Goal: Information Seeking & Learning: Learn about a topic

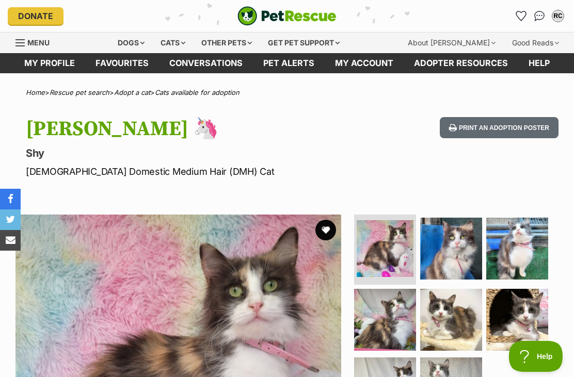
click at [524, 15] on icon "Favourites" at bounding box center [521, 15] width 10 height 9
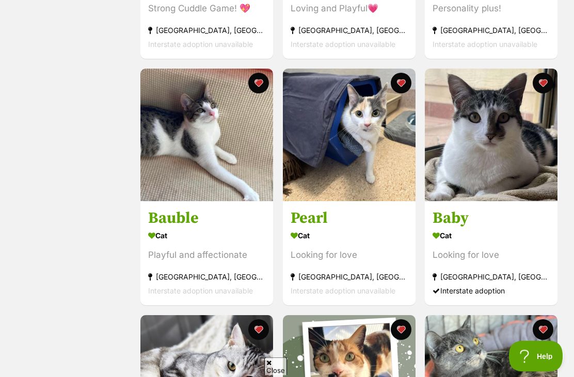
scroll to position [387, 0]
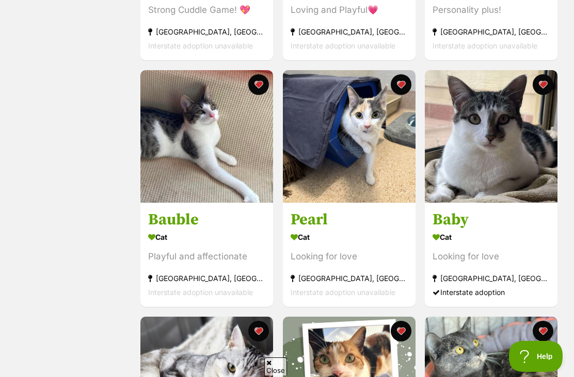
click at [391, 160] on img at bounding box center [349, 136] width 133 height 133
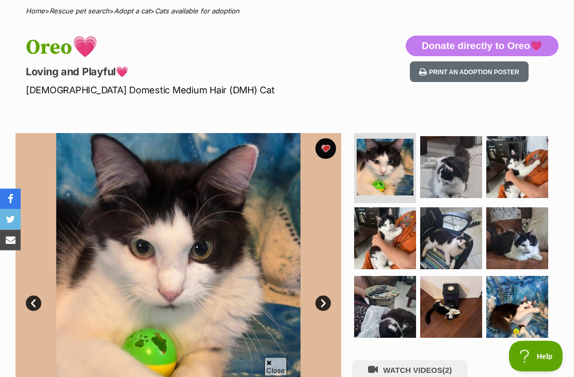
scroll to position [82, 0]
click at [460, 191] on img at bounding box center [451, 167] width 62 height 62
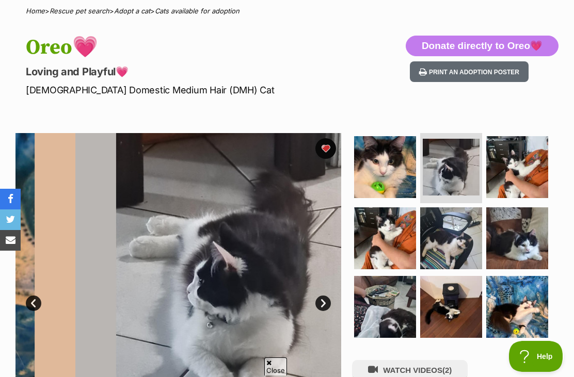
click at [408, 223] on img at bounding box center [385, 238] width 62 height 62
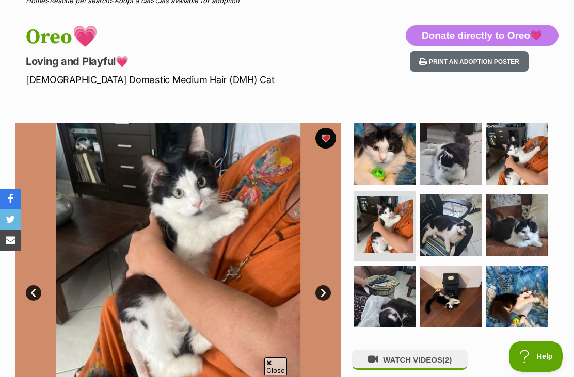
scroll to position [155, 0]
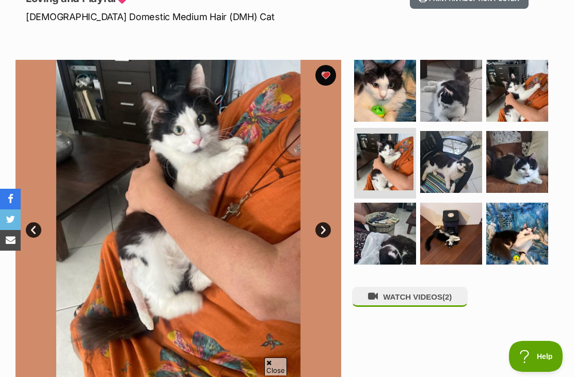
click at [540, 99] on img at bounding box center [517, 91] width 62 height 62
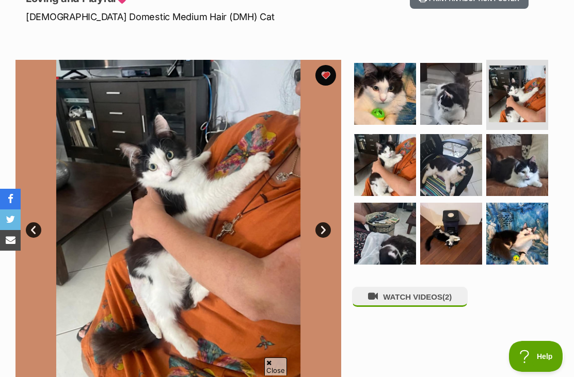
click at [460, 211] on img at bounding box center [451, 234] width 62 height 62
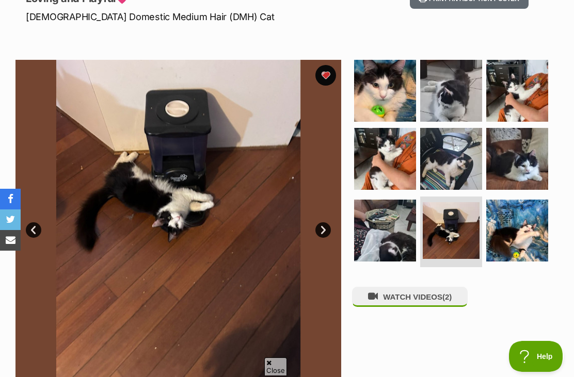
click at [527, 239] on img at bounding box center [517, 231] width 62 height 62
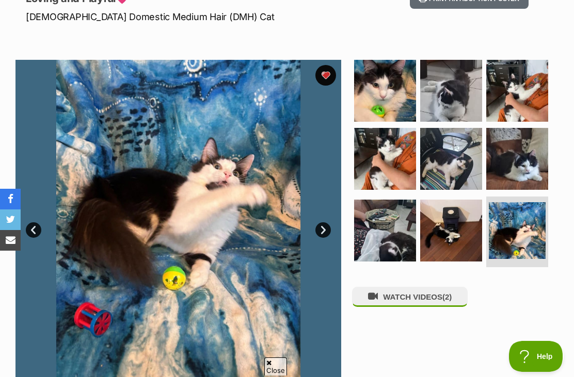
click at [388, 228] on img at bounding box center [385, 231] width 62 height 62
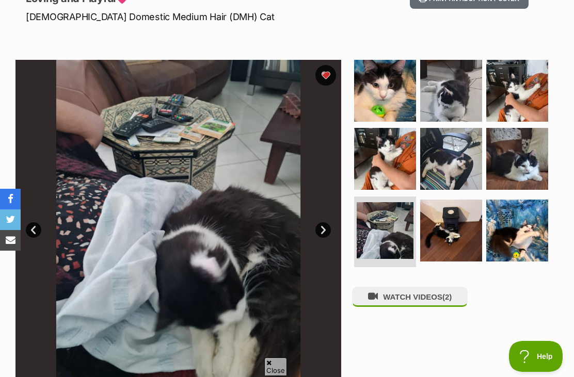
click at [528, 81] on img at bounding box center [517, 91] width 62 height 62
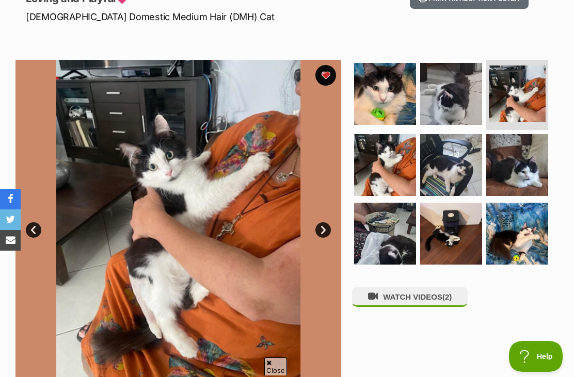
click at [525, 182] on img at bounding box center [517, 165] width 62 height 62
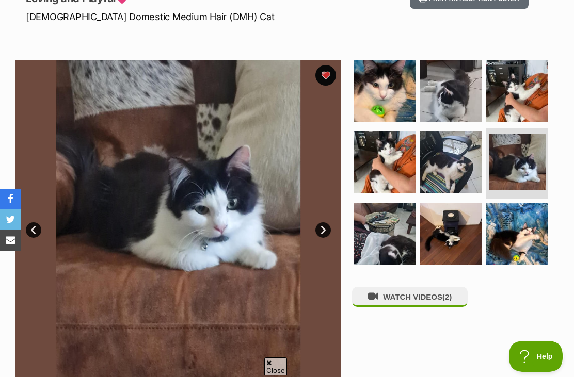
click at [479, 168] on img at bounding box center [451, 162] width 62 height 62
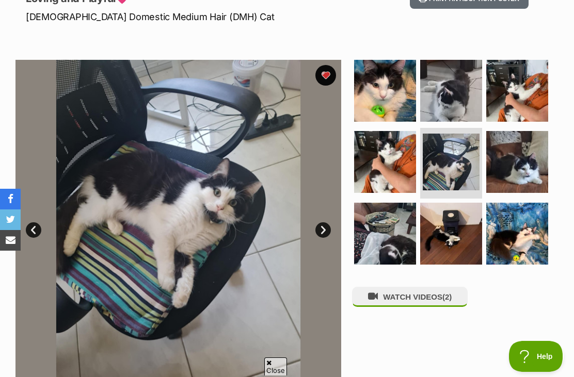
click at [371, 232] on img at bounding box center [385, 234] width 62 height 62
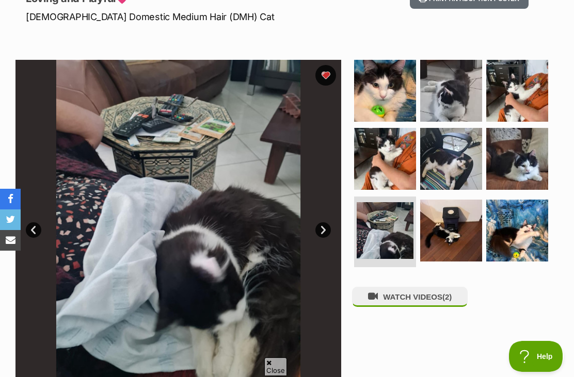
click at [482, 129] on img at bounding box center [451, 159] width 62 height 62
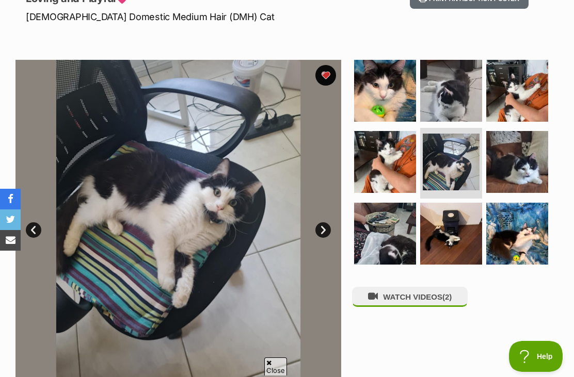
click at [520, 154] on img at bounding box center [517, 162] width 62 height 62
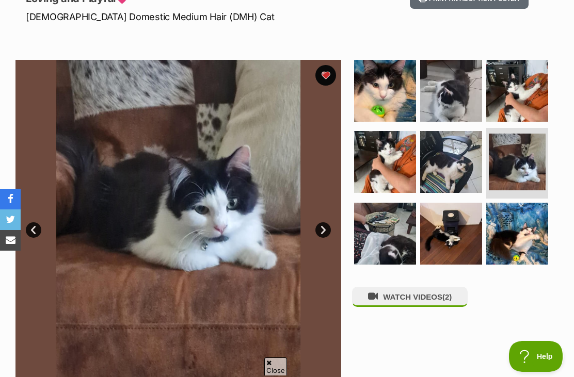
click at [472, 240] on img at bounding box center [451, 234] width 62 height 62
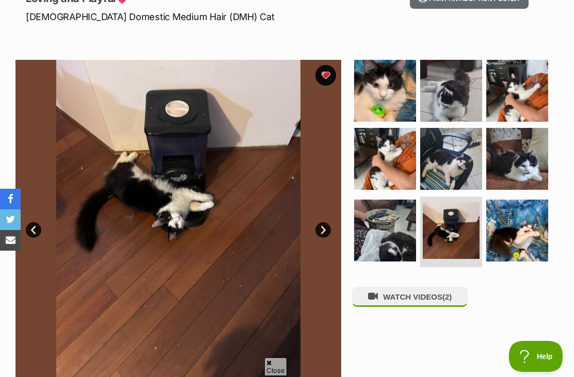
click at [396, 101] on img at bounding box center [385, 91] width 62 height 62
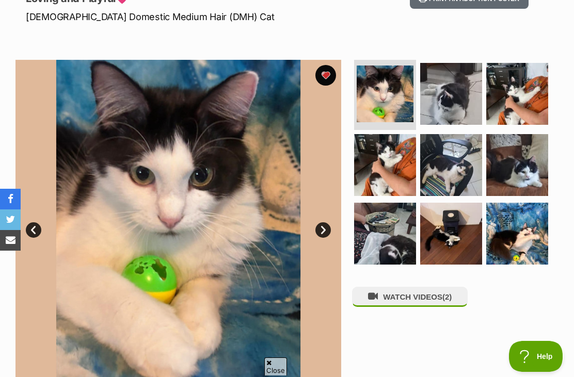
click at [400, 160] on img at bounding box center [385, 165] width 62 height 62
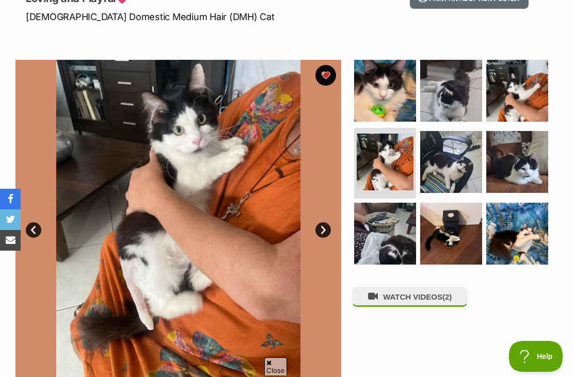
click at [526, 94] on img at bounding box center [517, 91] width 62 height 62
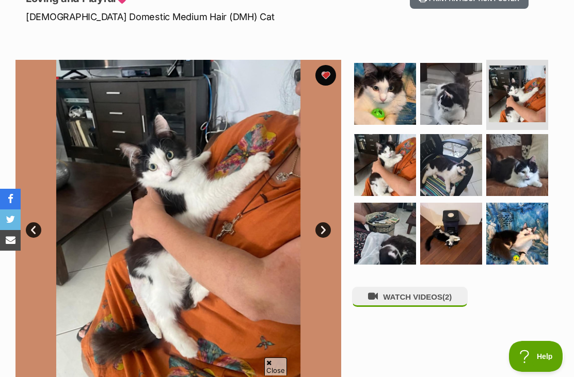
click at [481, 104] on img at bounding box center [451, 94] width 62 height 62
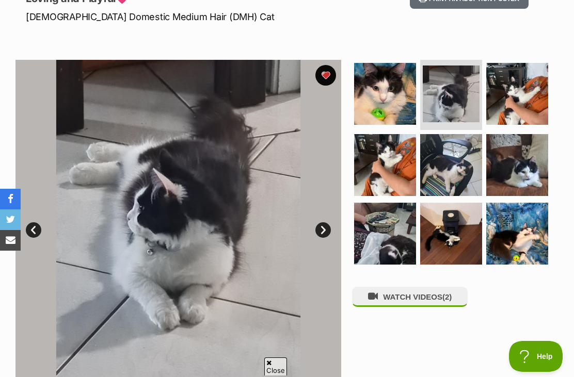
click at [458, 159] on img at bounding box center [451, 165] width 62 height 62
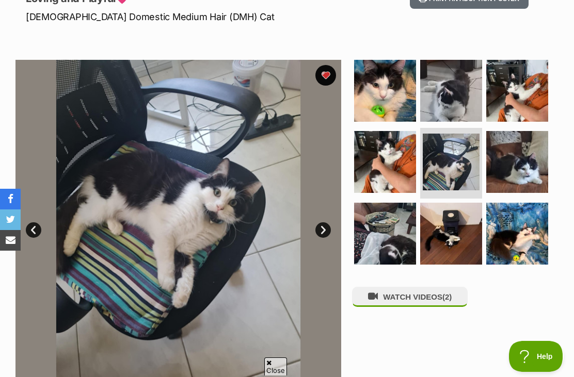
click at [497, 176] on img at bounding box center [517, 162] width 62 height 62
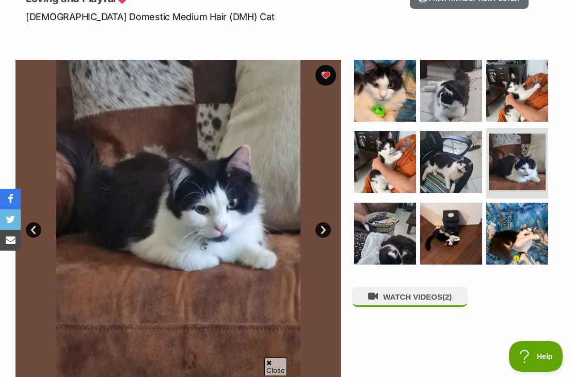
click at [456, 204] on img at bounding box center [451, 234] width 62 height 62
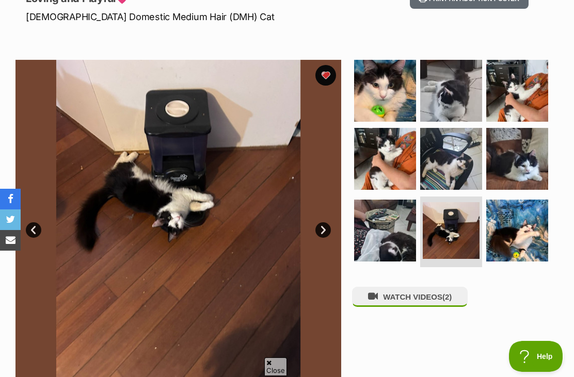
click at [391, 224] on img at bounding box center [385, 231] width 62 height 62
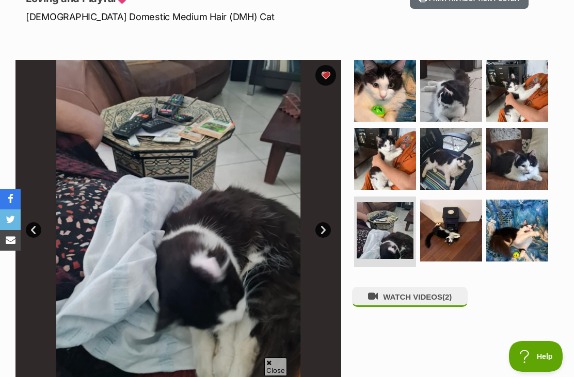
click at [498, 158] on img at bounding box center [517, 159] width 62 height 62
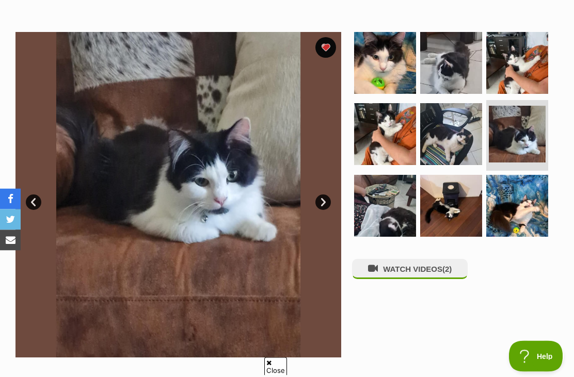
scroll to position [183, 0]
click at [470, 109] on img at bounding box center [451, 134] width 62 height 62
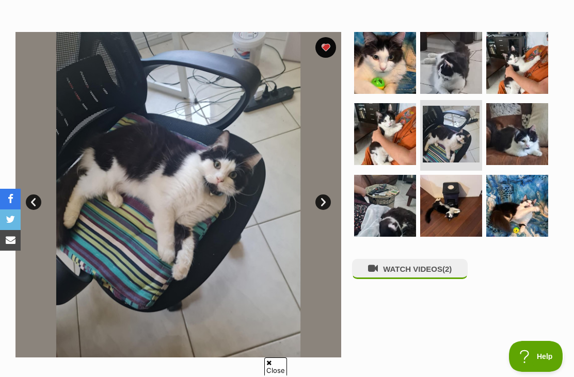
click at [473, 51] on img at bounding box center [451, 63] width 62 height 62
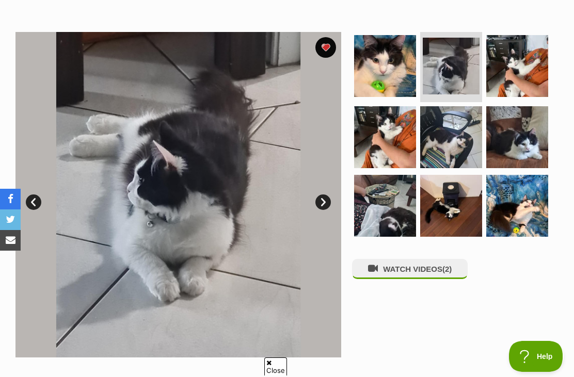
click at [530, 74] on img at bounding box center [517, 66] width 62 height 62
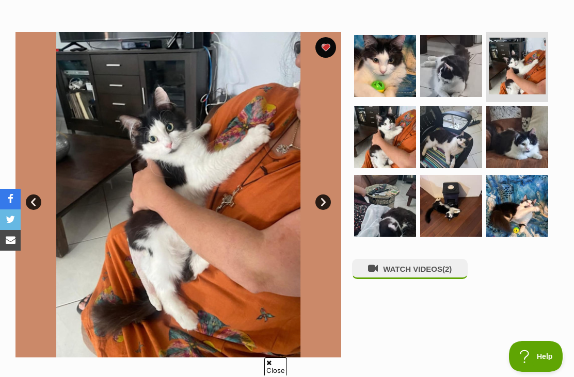
click at [506, 202] on img at bounding box center [517, 206] width 62 height 62
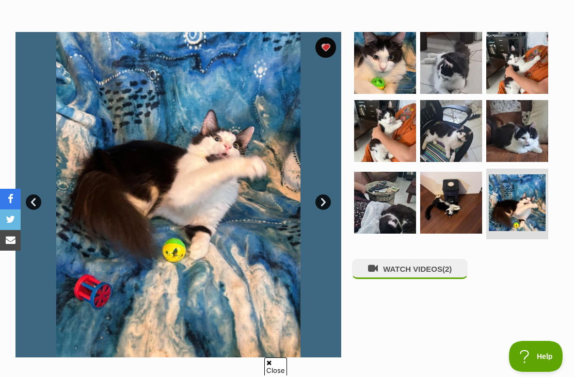
click at [457, 205] on img at bounding box center [451, 203] width 62 height 62
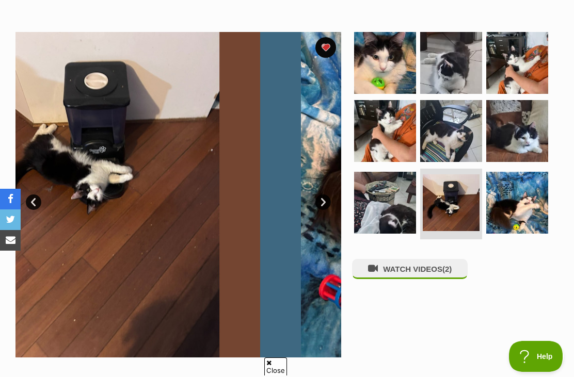
click at [528, 136] on img at bounding box center [517, 131] width 62 height 62
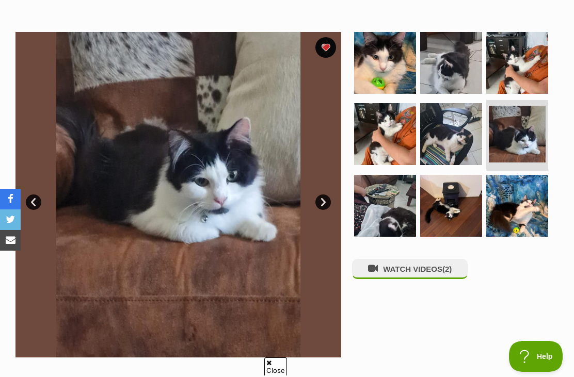
click at [465, 137] on img at bounding box center [451, 134] width 62 height 62
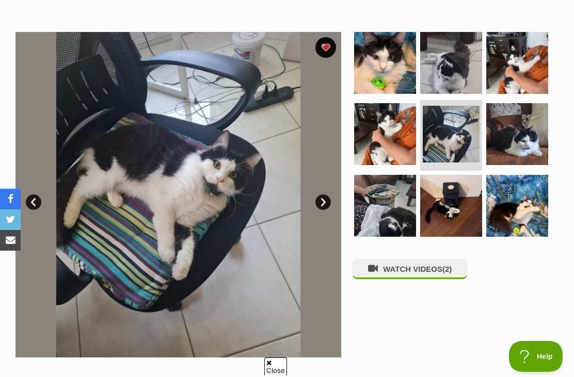
click at [515, 206] on img at bounding box center [517, 206] width 62 height 62
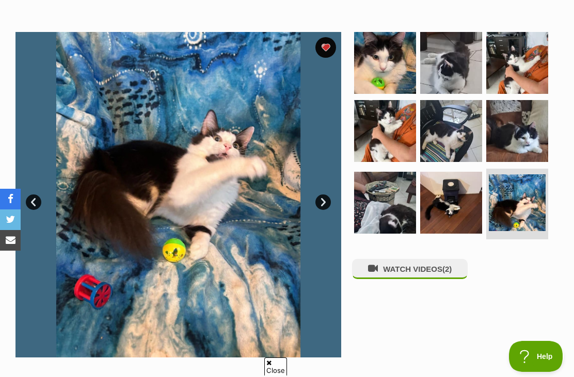
click at [452, 142] on img at bounding box center [451, 131] width 62 height 62
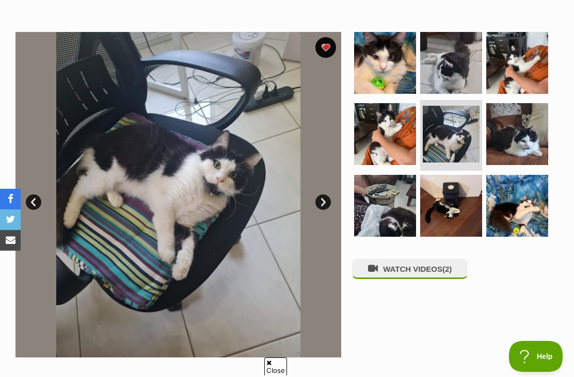
click at [400, 186] on img at bounding box center [385, 206] width 62 height 62
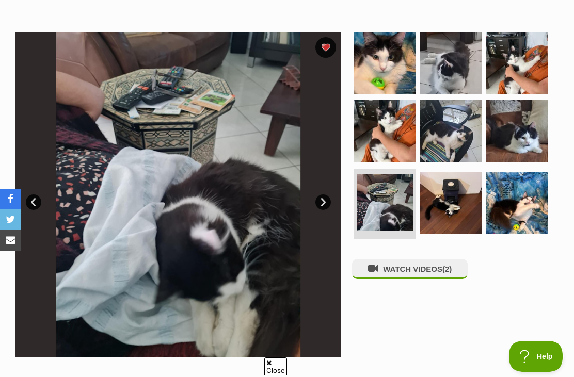
click at [416, 70] on img at bounding box center [385, 63] width 62 height 62
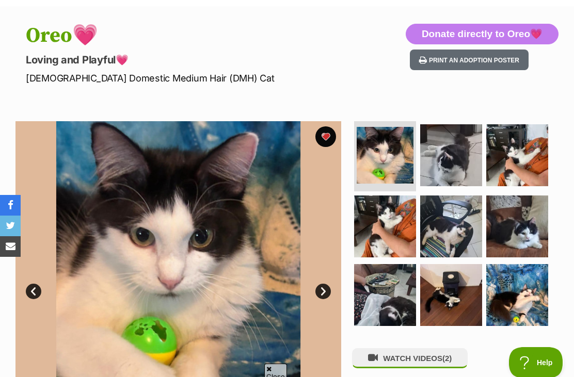
scroll to position [92, 0]
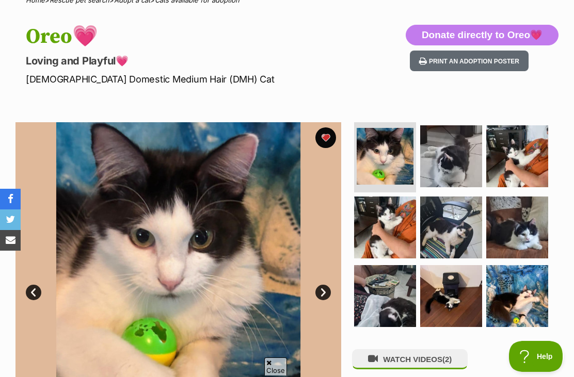
click at [442, 164] on img at bounding box center [451, 156] width 62 height 62
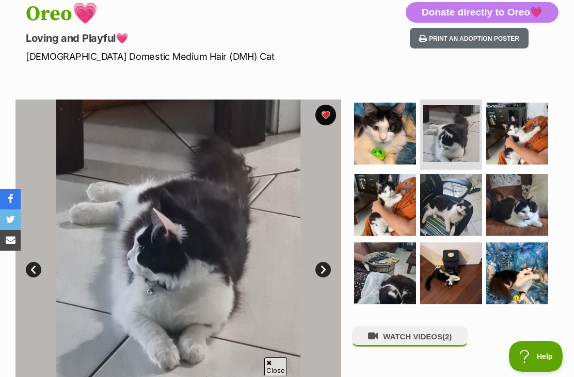
scroll to position [143, 0]
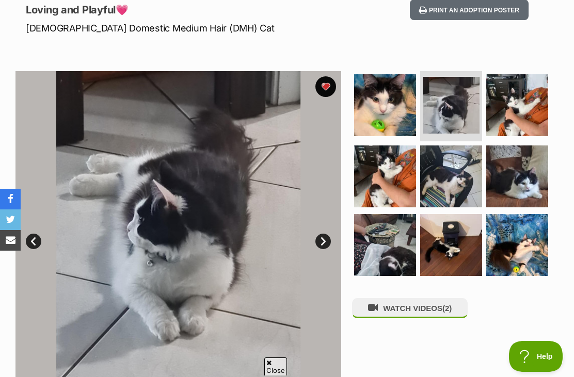
click at [408, 205] on img at bounding box center [385, 176] width 62 height 62
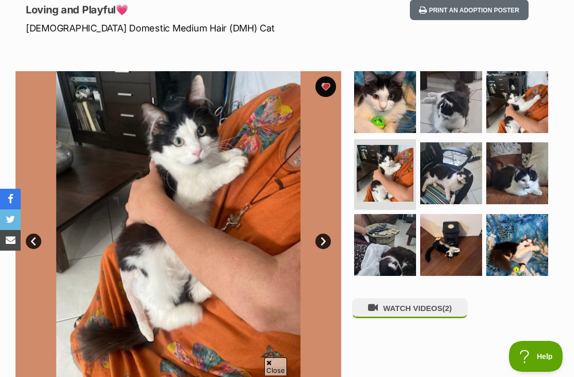
click at [450, 219] on img at bounding box center [451, 245] width 62 height 62
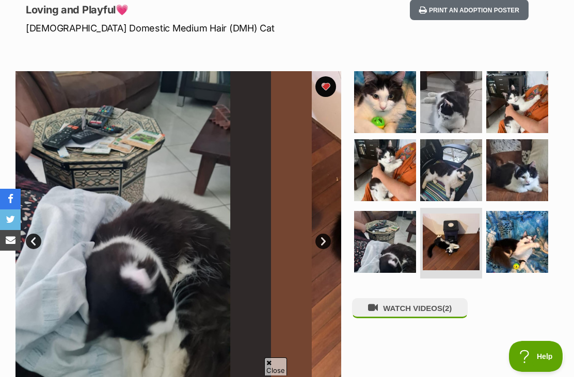
click at [452, 243] on img at bounding box center [451, 242] width 57 height 57
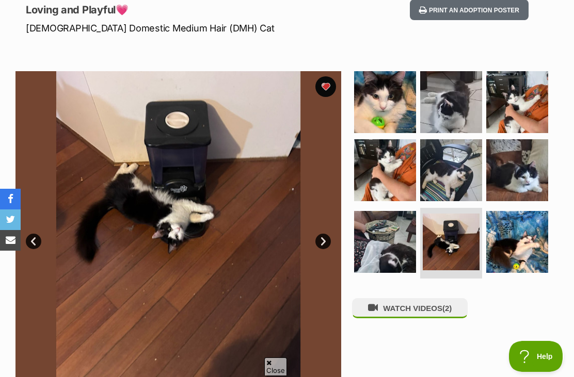
click at [467, 178] on img at bounding box center [451, 170] width 62 height 62
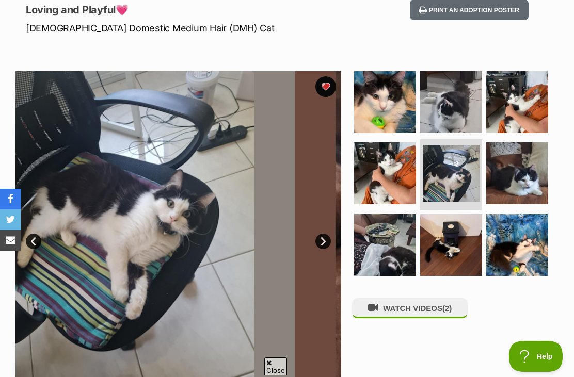
click at [394, 147] on img at bounding box center [385, 173] width 62 height 62
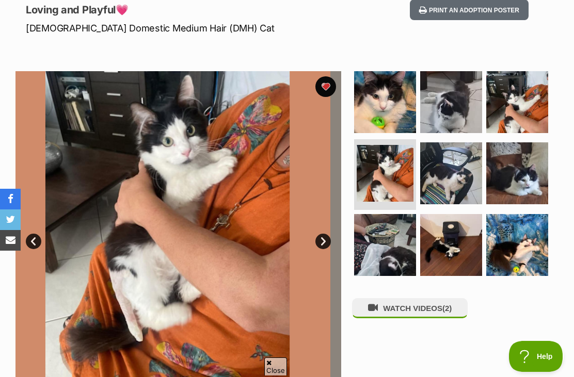
click at [395, 172] on img at bounding box center [384, 173] width 57 height 57
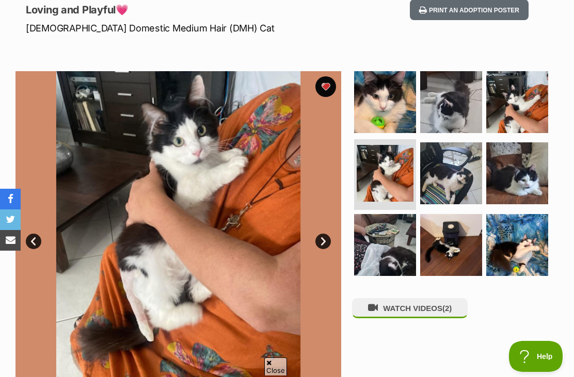
click at [515, 176] on img at bounding box center [517, 173] width 62 height 62
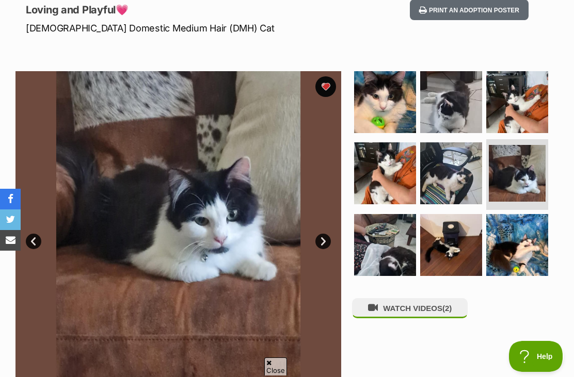
click at [514, 141] on li at bounding box center [517, 174] width 62 height 71
click at [537, 124] on img at bounding box center [517, 102] width 62 height 62
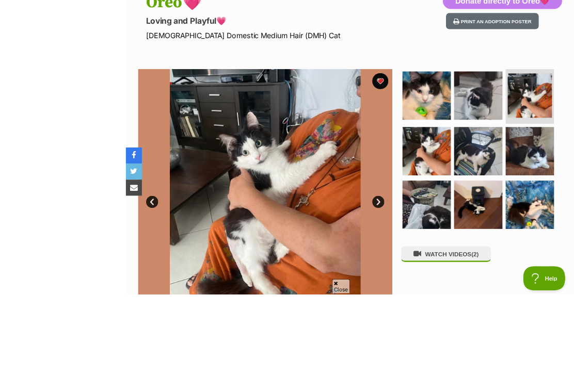
scroll to position [217, 0]
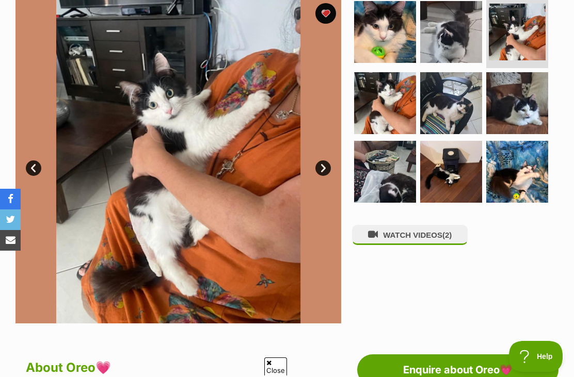
click at [499, 142] on img at bounding box center [517, 172] width 62 height 62
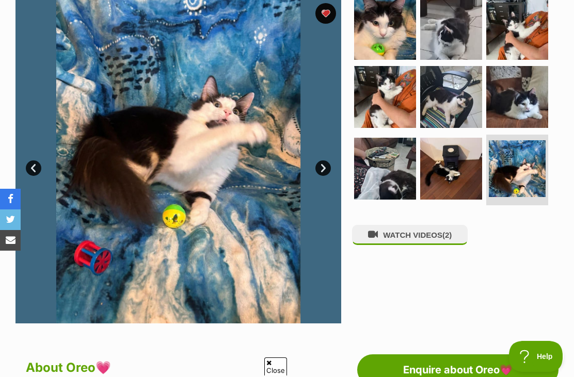
click at [526, 60] on img at bounding box center [517, 29] width 62 height 62
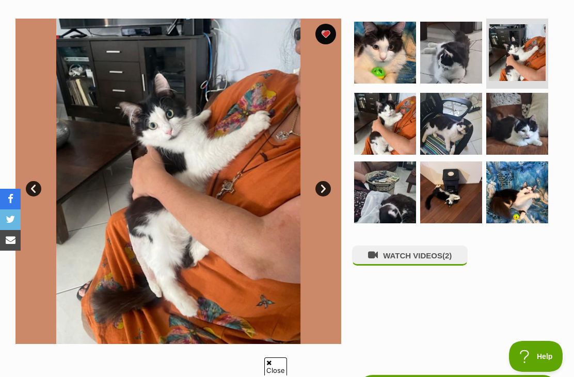
scroll to position [196, 0]
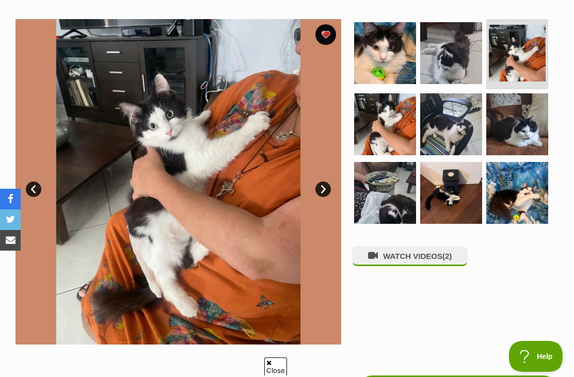
click at [388, 132] on img at bounding box center [385, 124] width 62 height 62
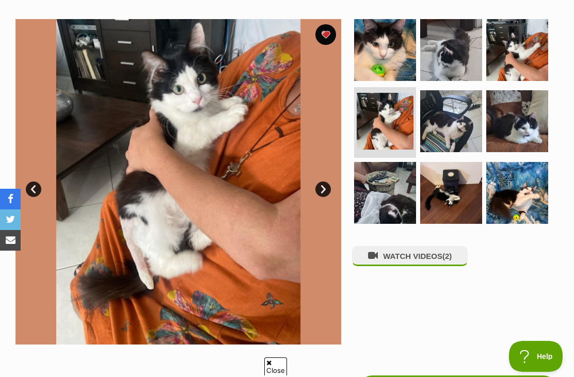
click at [394, 180] on img at bounding box center [385, 193] width 62 height 62
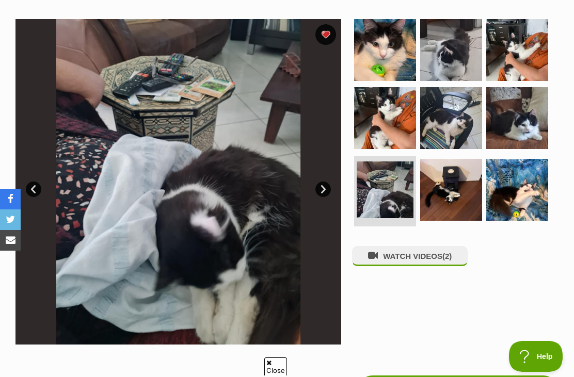
click at [395, 47] on img at bounding box center [385, 50] width 62 height 62
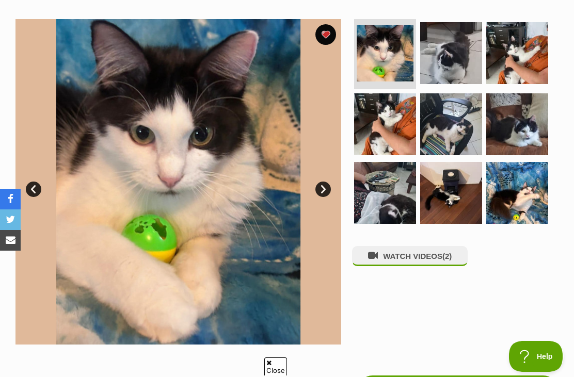
click at [447, 65] on img at bounding box center [451, 53] width 62 height 62
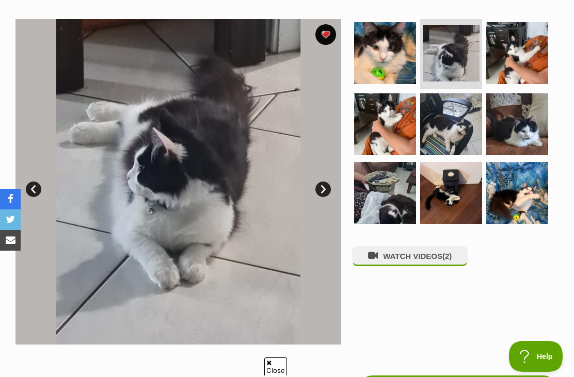
click at [514, 63] on img at bounding box center [517, 53] width 62 height 62
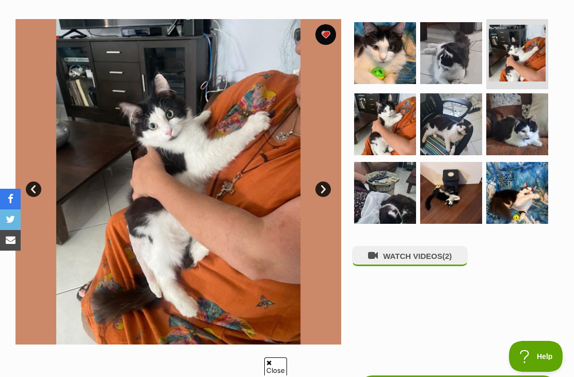
click at [475, 166] on img at bounding box center [451, 193] width 62 height 62
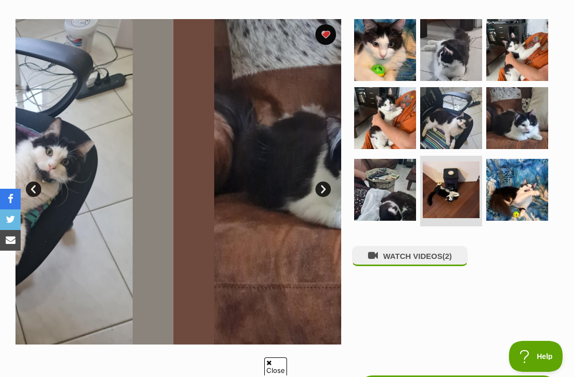
click at [465, 125] on img at bounding box center [451, 118] width 62 height 62
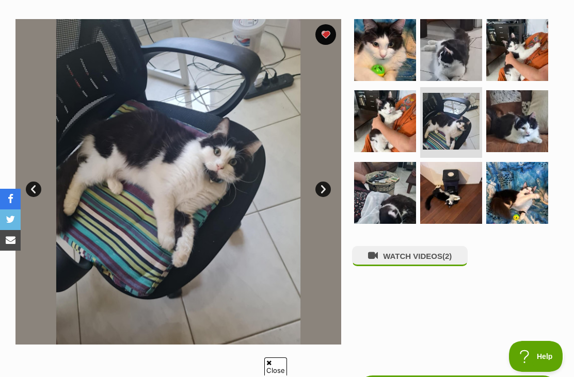
click at [531, 167] on img at bounding box center [517, 193] width 62 height 62
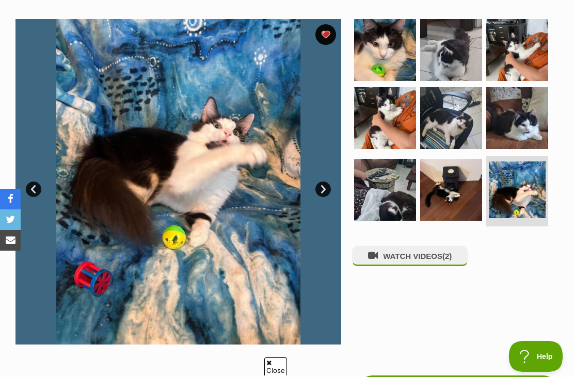
click at [460, 184] on img at bounding box center [451, 190] width 62 height 62
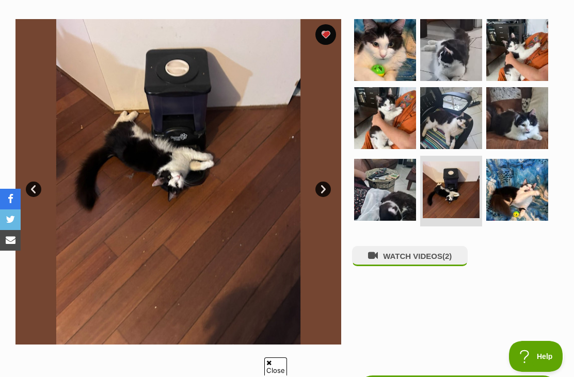
click at [443, 70] on img at bounding box center [451, 50] width 62 height 62
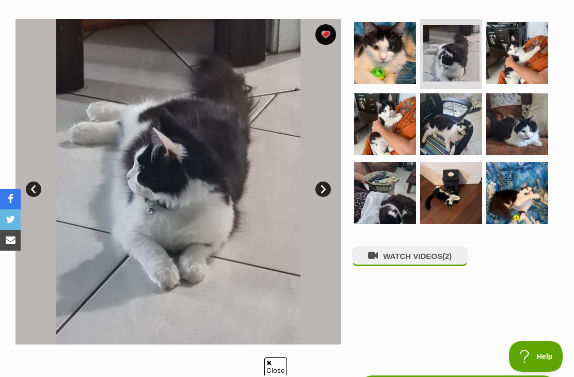
click at [389, 72] on img at bounding box center [385, 53] width 62 height 62
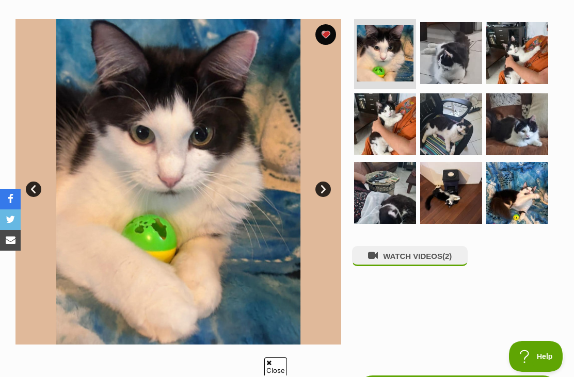
click at [540, 62] on img at bounding box center [517, 53] width 62 height 62
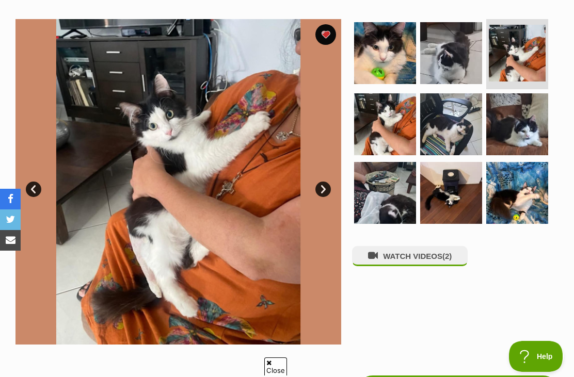
click at [535, 112] on img at bounding box center [517, 124] width 62 height 62
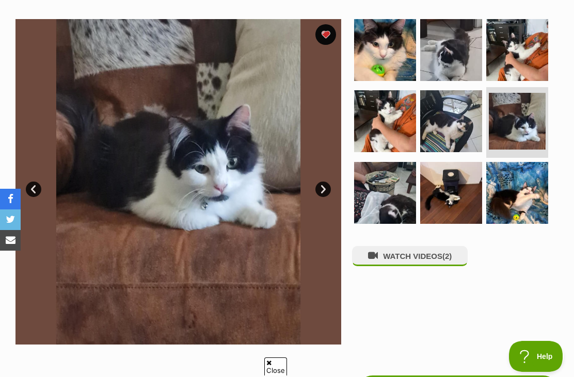
click at [518, 179] on img at bounding box center [517, 193] width 62 height 62
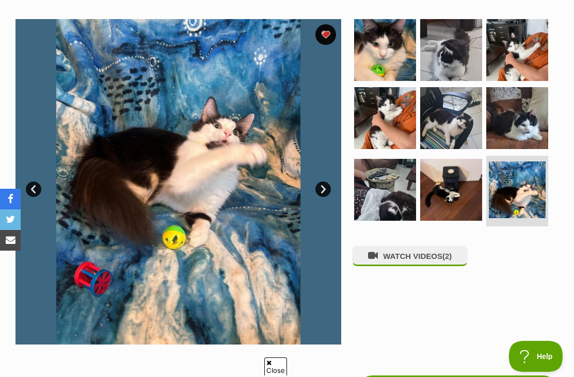
click at [517, 122] on img at bounding box center [517, 118] width 62 height 62
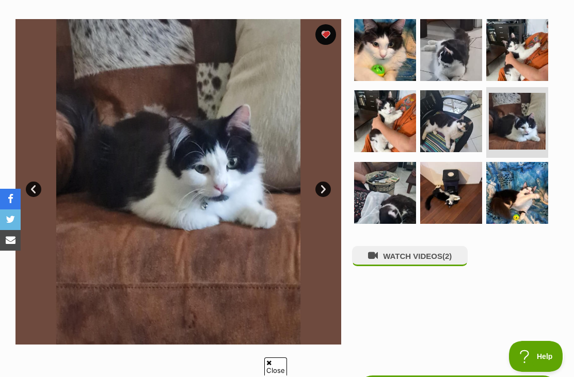
click at [465, 143] on img at bounding box center [451, 121] width 62 height 62
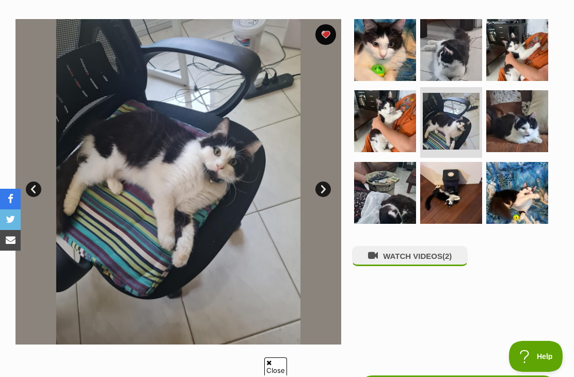
click at [406, 193] on img at bounding box center [385, 193] width 62 height 62
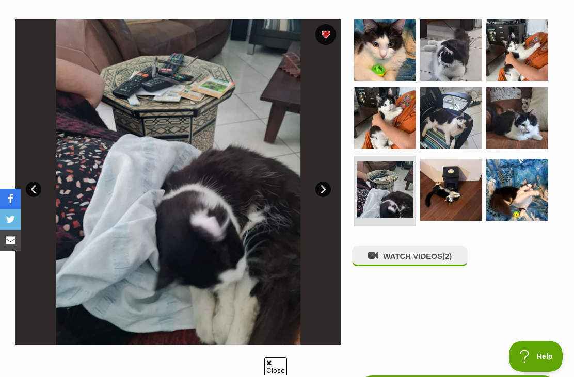
click at [480, 167] on img at bounding box center [451, 190] width 62 height 62
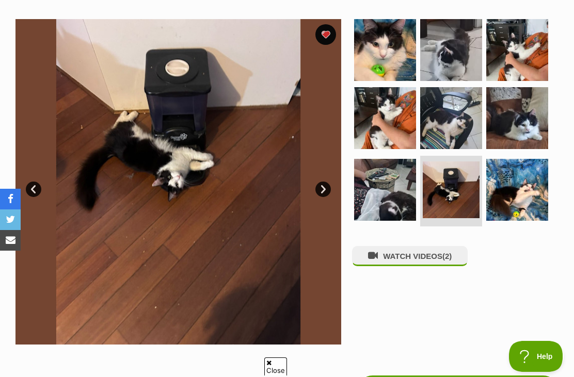
click at [506, 181] on img at bounding box center [517, 190] width 62 height 62
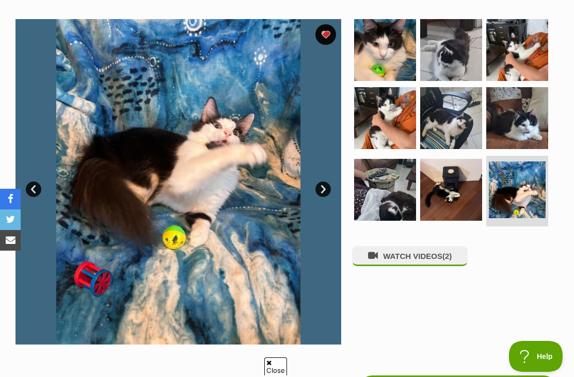
click at [415, 39] on img at bounding box center [385, 50] width 62 height 62
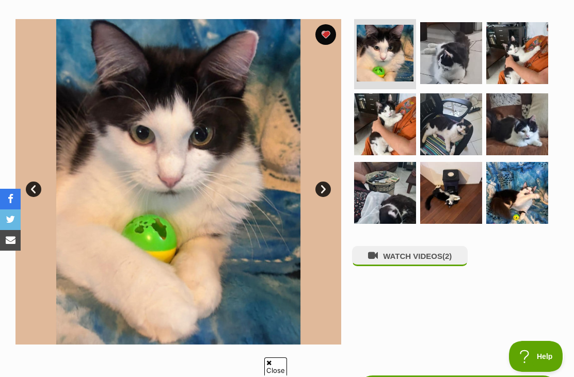
click at [464, 54] on img at bounding box center [451, 53] width 62 height 62
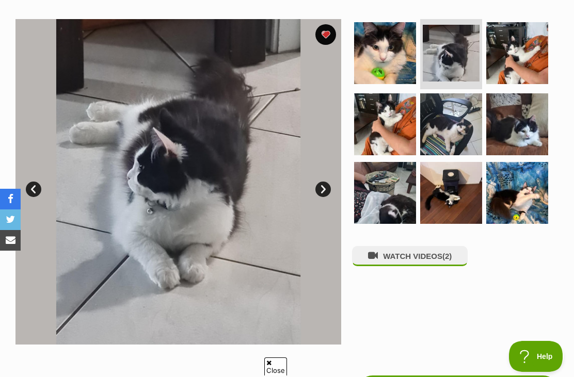
click at [527, 53] on img at bounding box center [517, 53] width 62 height 62
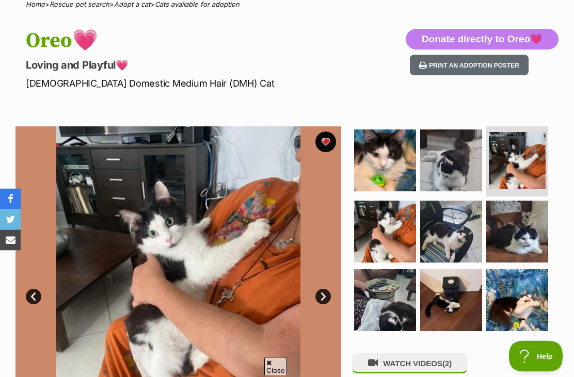
scroll to position [88, 0]
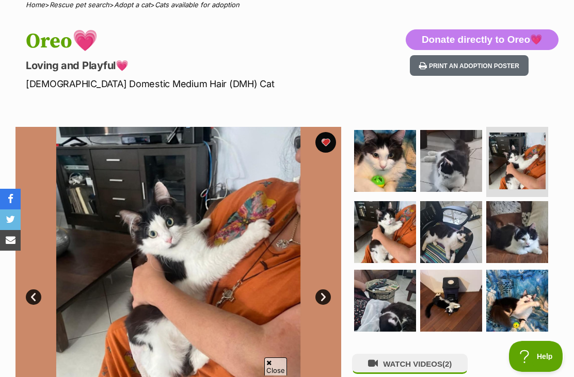
click at [458, 165] on img at bounding box center [451, 161] width 62 height 62
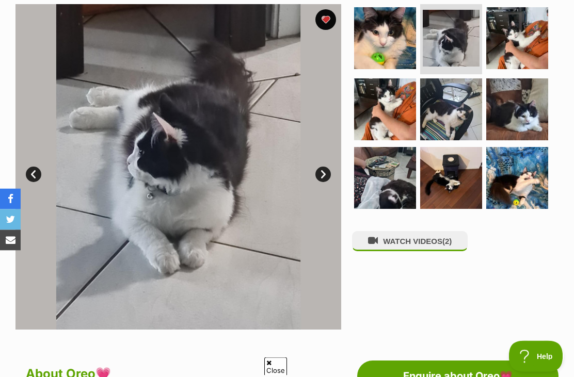
scroll to position [215, 0]
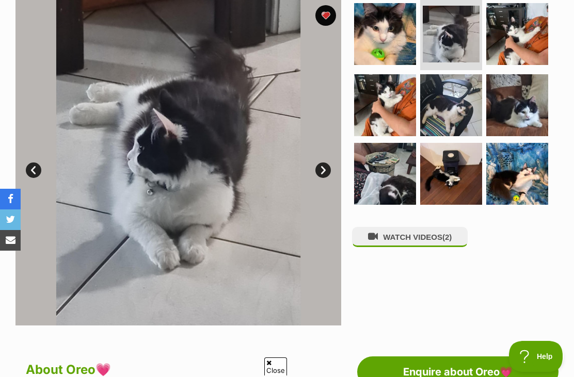
click at [401, 105] on img at bounding box center [385, 105] width 62 height 62
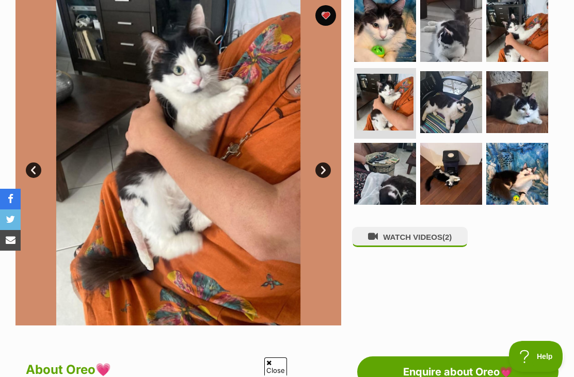
click at [538, 39] on img at bounding box center [517, 31] width 62 height 62
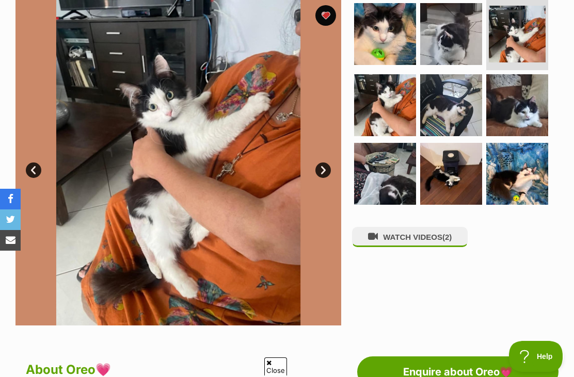
click at [274, 371] on h2 "About Oreo💗" at bounding box center [183, 370] width 315 height 23
click at [460, 157] on img at bounding box center [451, 174] width 62 height 62
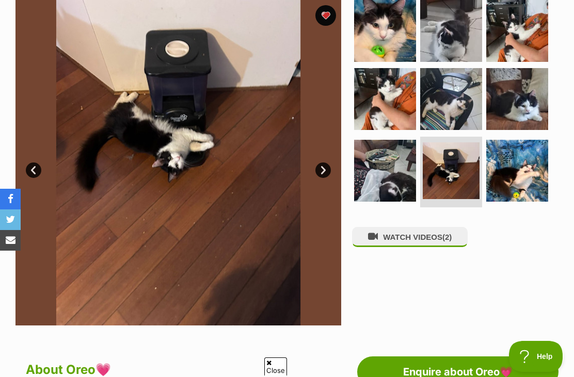
click at [478, 180] on img at bounding box center [451, 170] width 57 height 57
click at [540, 163] on img at bounding box center [517, 171] width 62 height 62
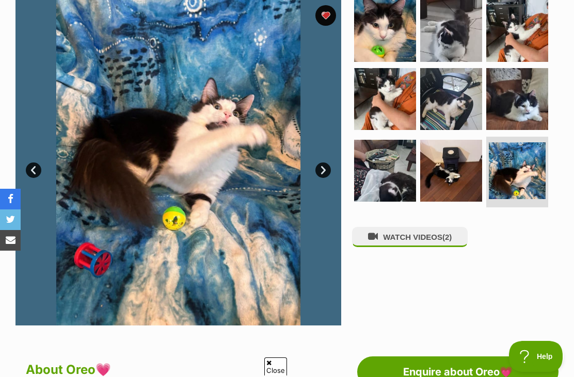
click at [547, 122] on img at bounding box center [517, 99] width 62 height 62
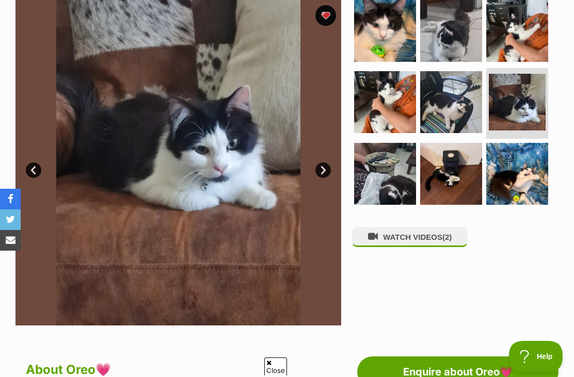
click at [492, 41] on img at bounding box center [517, 31] width 62 height 62
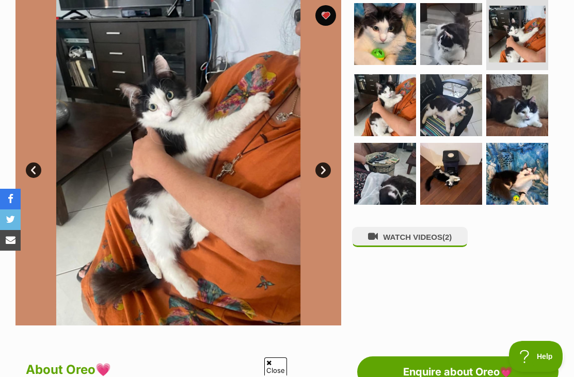
click at [466, 50] on img at bounding box center [451, 34] width 62 height 62
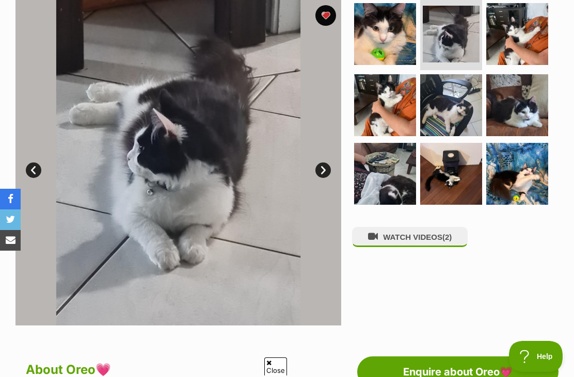
click at [410, 108] on img at bounding box center [385, 105] width 62 height 62
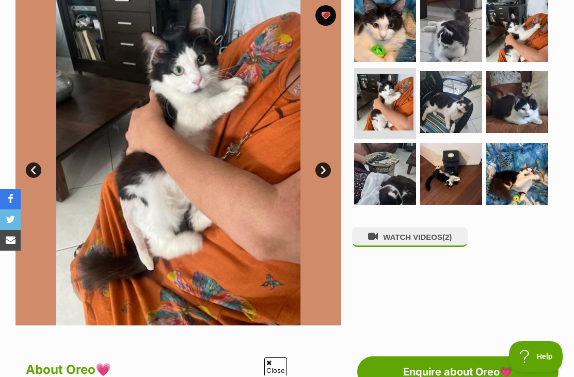
click at [445, 111] on img at bounding box center [451, 102] width 62 height 62
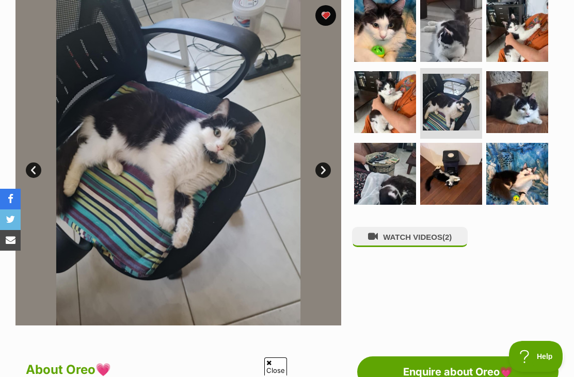
click at [392, 108] on img at bounding box center [385, 102] width 62 height 62
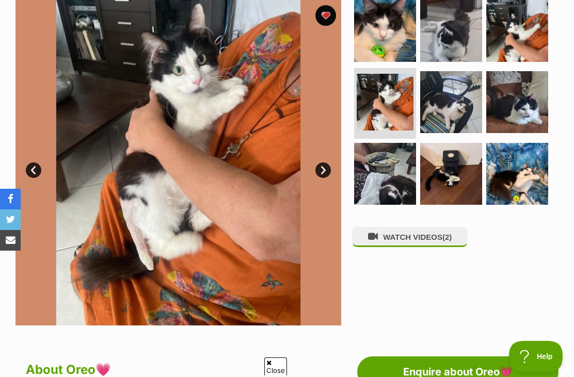
click at [434, 127] on img at bounding box center [451, 102] width 62 height 62
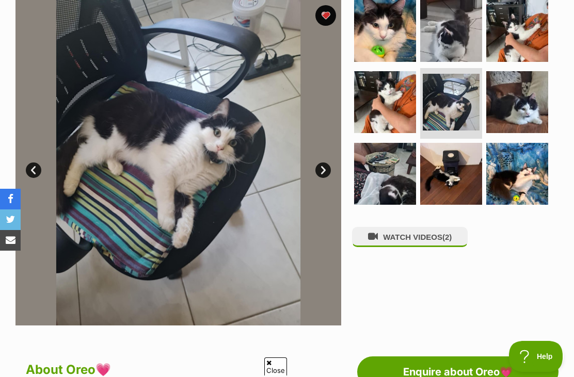
click at [520, 85] on img at bounding box center [517, 102] width 62 height 62
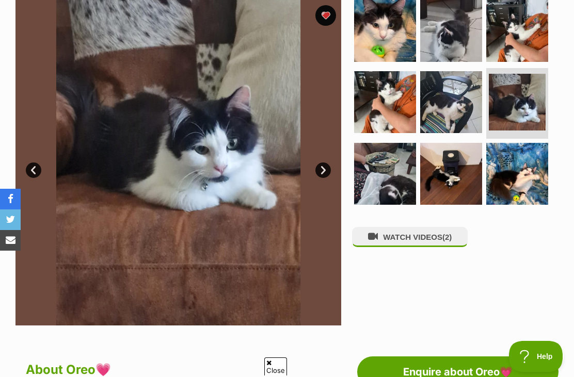
click at [519, 41] on img at bounding box center [517, 31] width 62 height 62
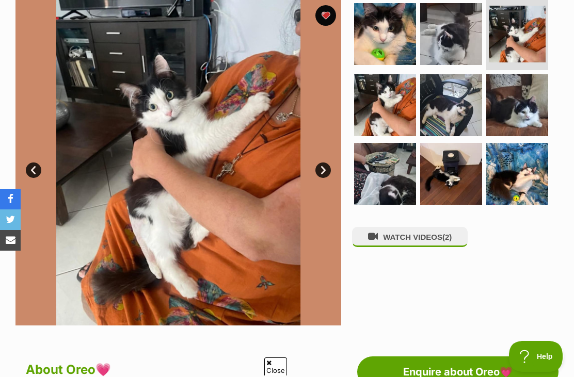
click at [515, 173] on img at bounding box center [517, 174] width 62 height 62
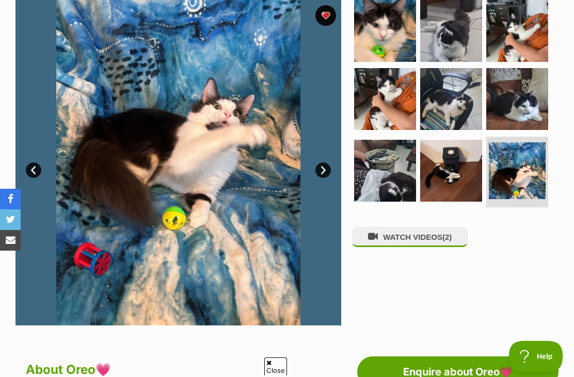
click at [509, 79] on img at bounding box center [517, 99] width 62 height 62
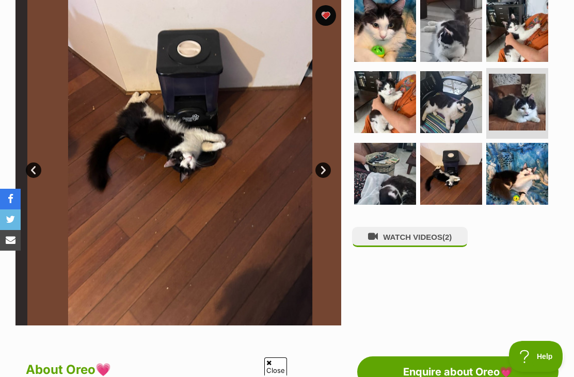
click at [538, 38] on img at bounding box center [517, 31] width 62 height 62
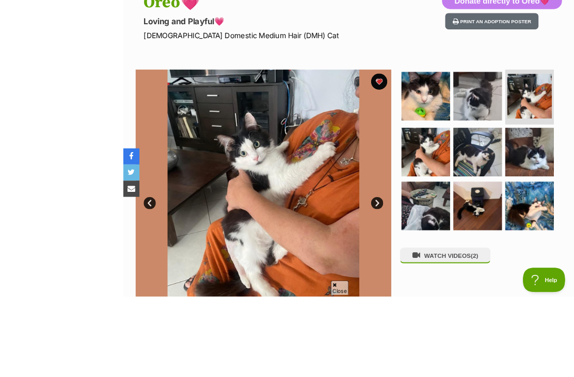
scroll to position [211, 0]
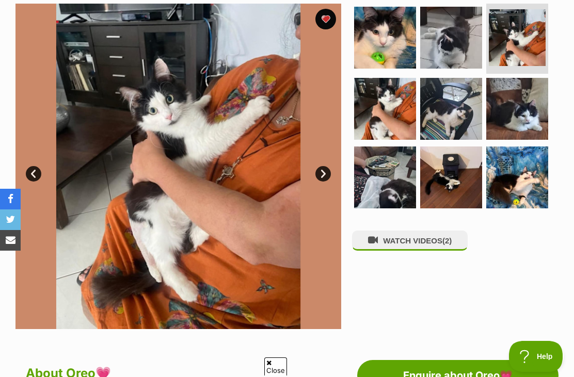
click at [540, 30] on img at bounding box center [517, 37] width 57 height 57
click at [459, 68] on img at bounding box center [451, 38] width 62 height 62
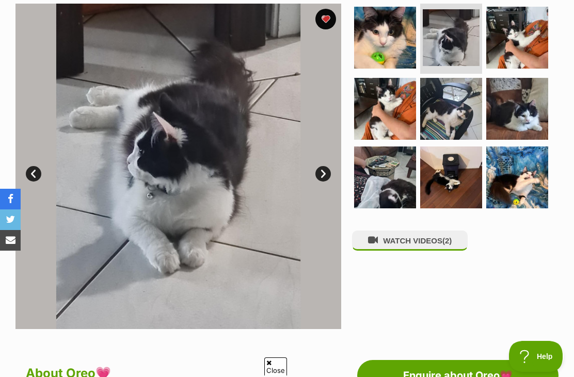
click at [399, 66] on img at bounding box center [385, 38] width 62 height 62
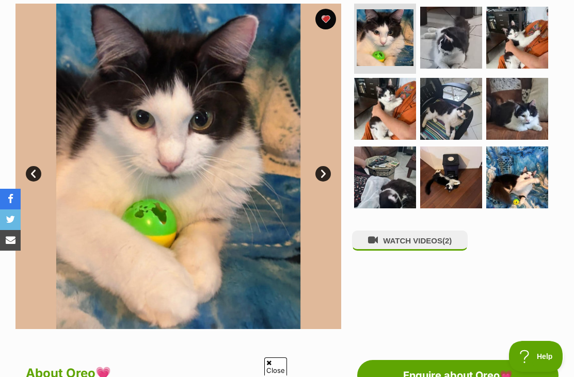
click at [443, 177] on img at bounding box center [451, 178] width 62 height 62
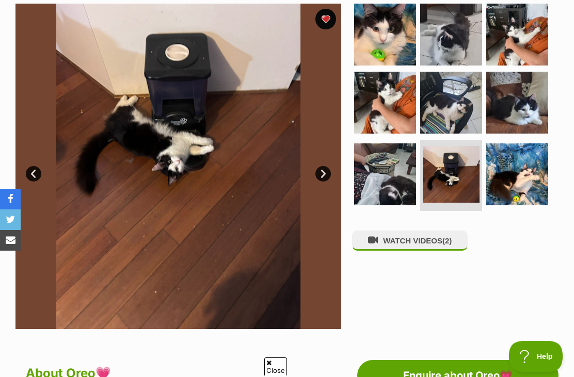
click at [380, 171] on img at bounding box center [385, 174] width 62 height 62
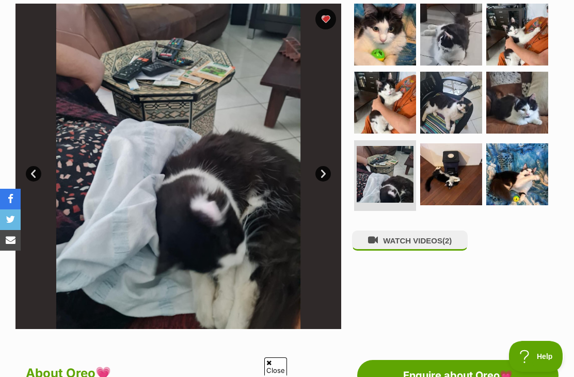
click at [424, 192] on img at bounding box center [451, 174] width 62 height 62
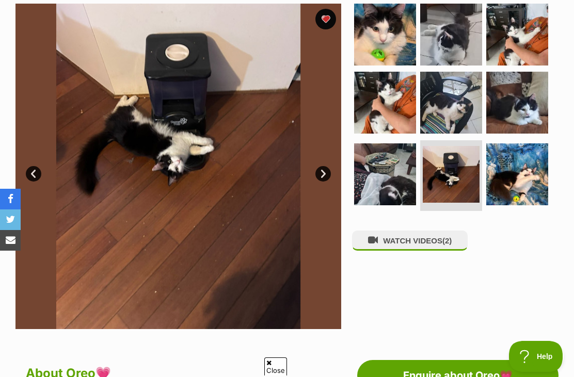
click at [535, 34] on img at bounding box center [517, 35] width 62 height 62
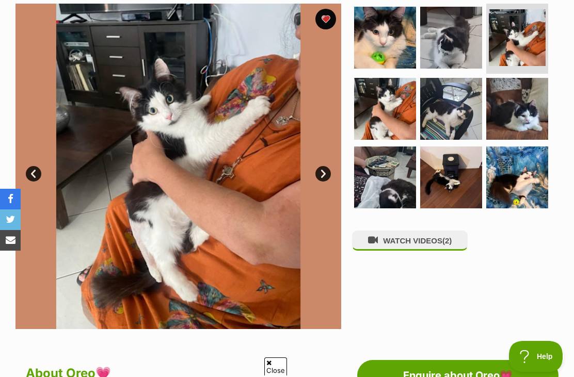
click at [546, 178] on img at bounding box center [517, 178] width 62 height 62
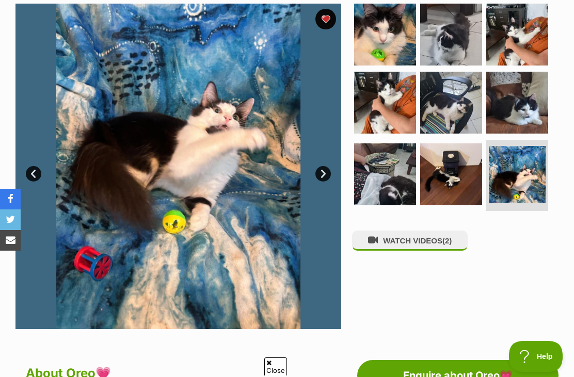
click at [469, 111] on img at bounding box center [451, 103] width 62 height 62
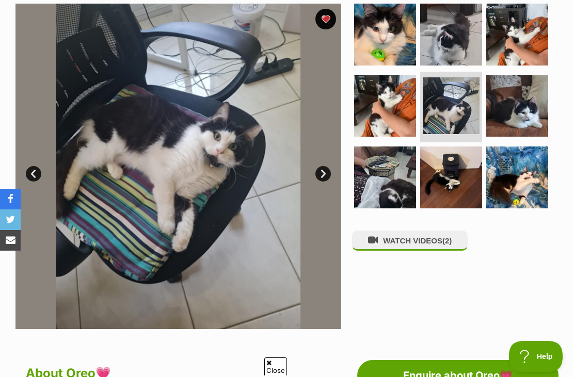
click at [526, 135] on img at bounding box center [517, 106] width 62 height 62
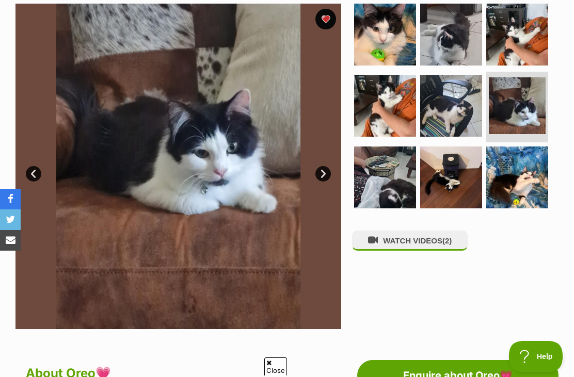
click at [527, 48] on img at bounding box center [517, 35] width 62 height 62
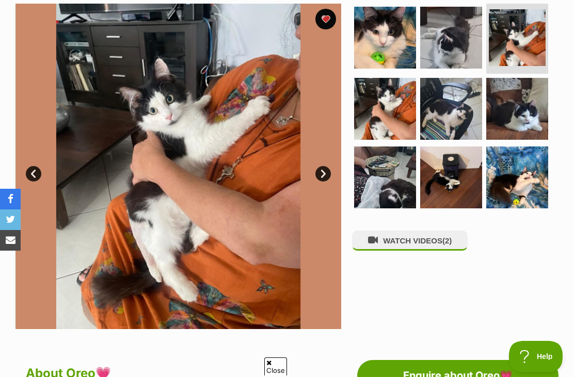
click at [476, 91] on img at bounding box center [451, 109] width 62 height 62
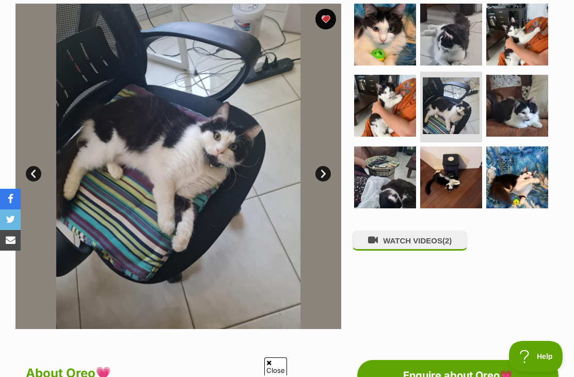
click at [516, 118] on img at bounding box center [517, 106] width 62 height 62
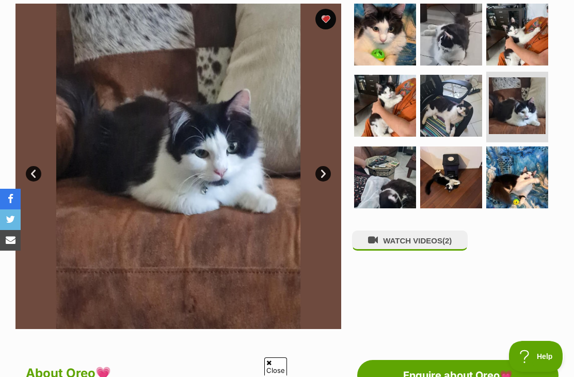
click at [546, 40] on img at bounding box center [517, 35] width 62 height 62
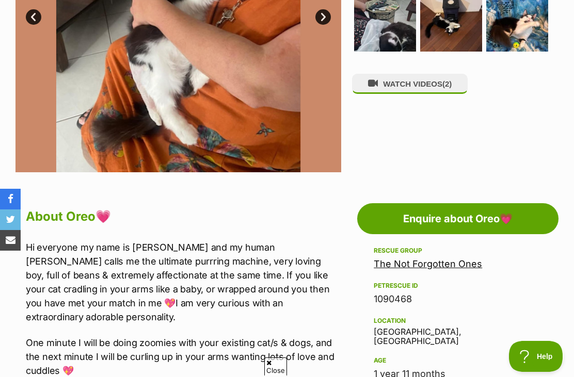
scroll to position [369, 0]
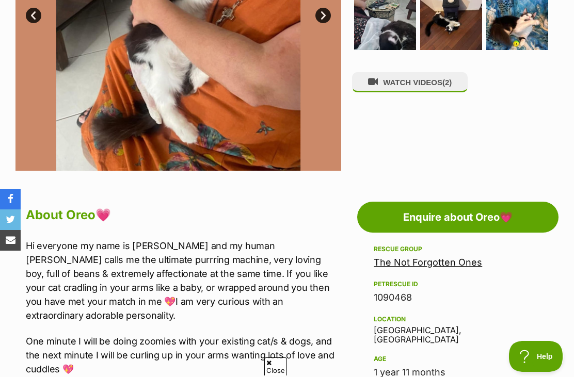
click at [470, 260] on link "The Not Forgotten Ones" at bounding box center [427, 262] width 108 height 11
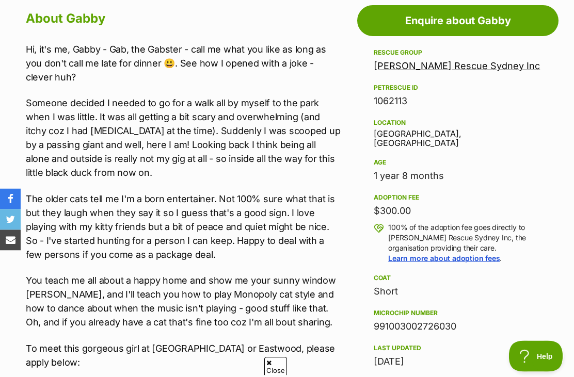
scroll to position [566, 0]
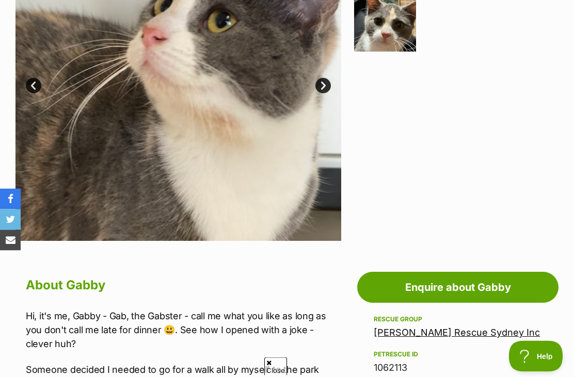
scroll to position [290, 0]
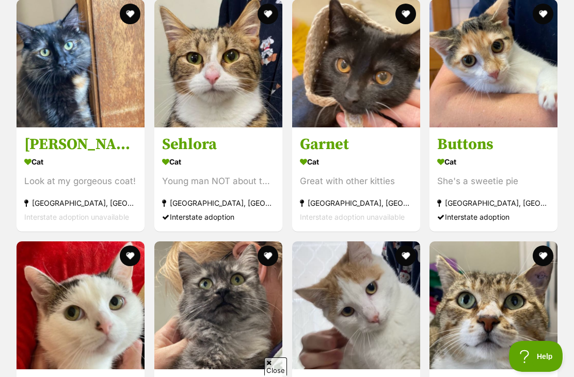
scroll to position [1175, 0]
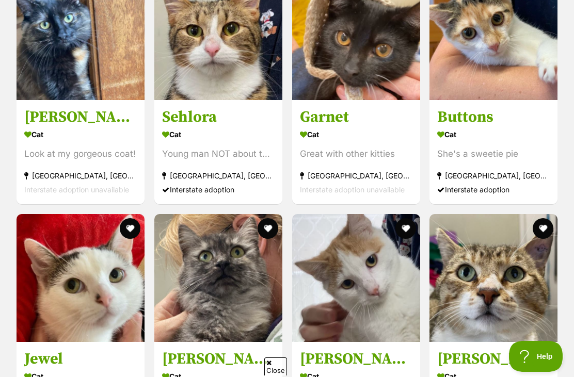
click at [233, 284] on img at bounding box center [218, 278] width 128 height 128
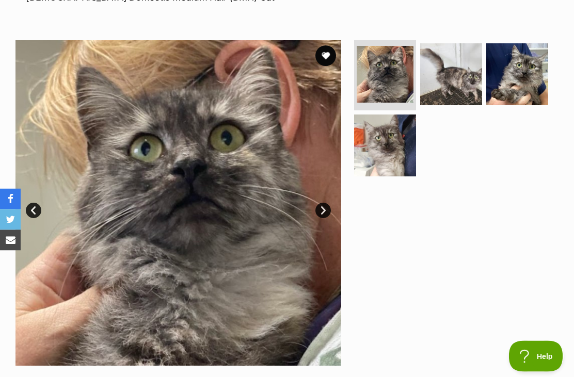
scroll to position [174, 0]
click at [506, 77] on img at bounding box center [517, 74] width 62 height 62
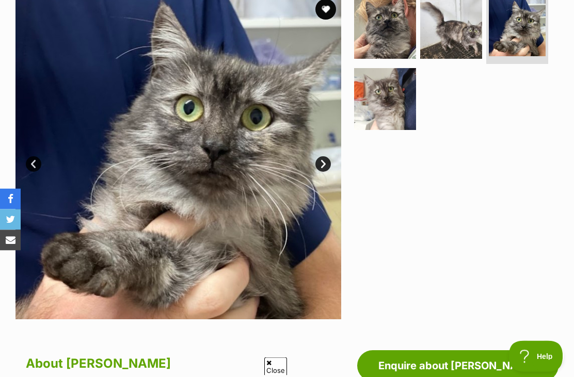
scroll to position [216, 0]
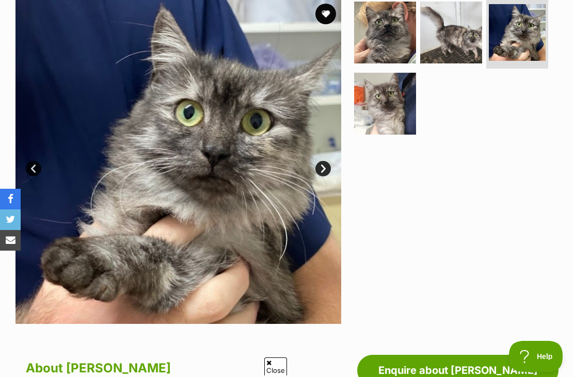
click at [415, 103] on img at bounding box center [385, 104] width 62 height 62
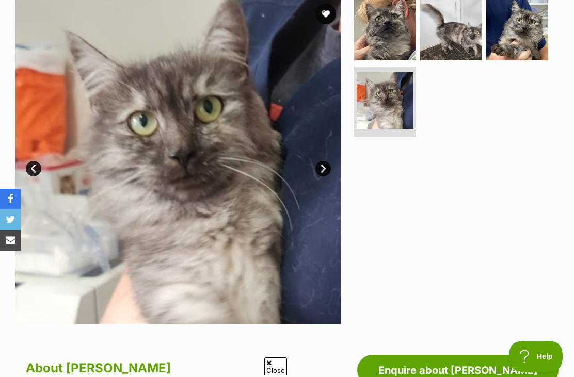
click at [478, 26] on img at bounding box center [451, 29] width 62 height 62
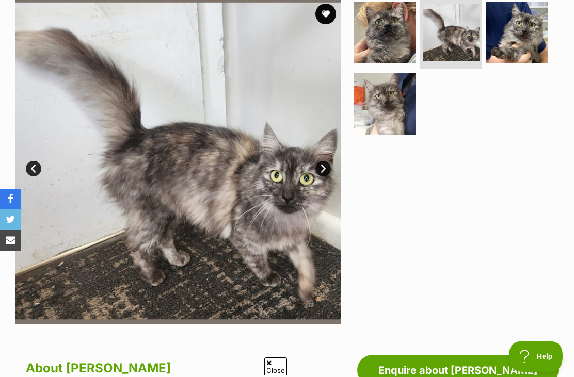
click at [525, 30] on img at bounding box center [517, 33] width 62 height 62
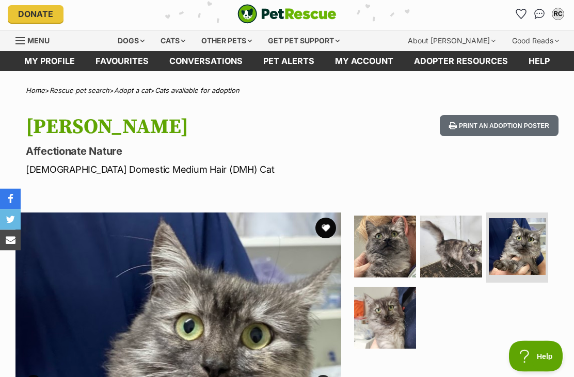
scroll to position [0, 0]
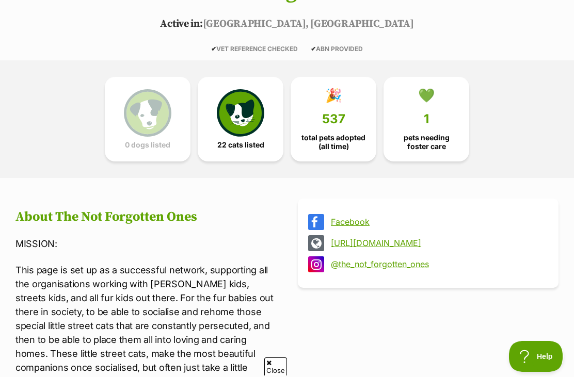
click at [353, 224] on link "Facebook" at bounding box center [437, 221] width 213 height 9
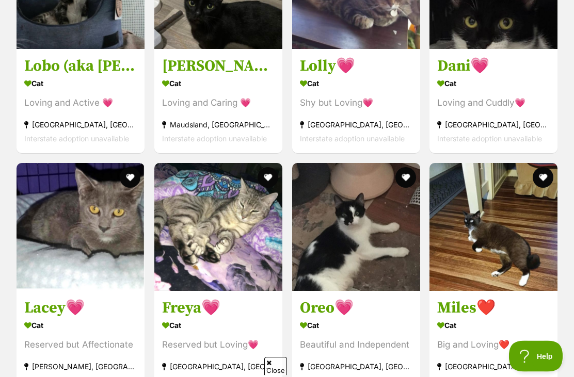
scroll to position [1731, 0]
click at [412, 230] on img at bounding box center [356, 227] width 128 height 128
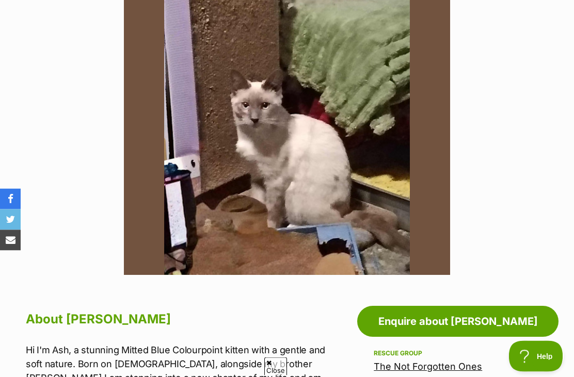
scroll to position [222, 0]
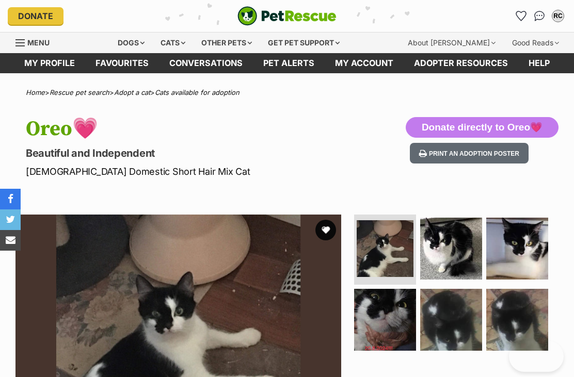
scroll to position [158, 0]
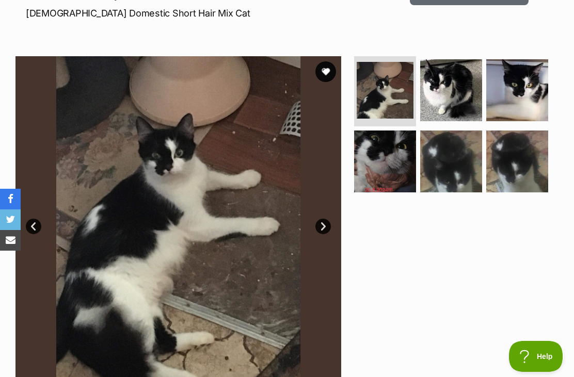
click at [480, 145] on img at bounding box center [451, 162] width 62 height 62
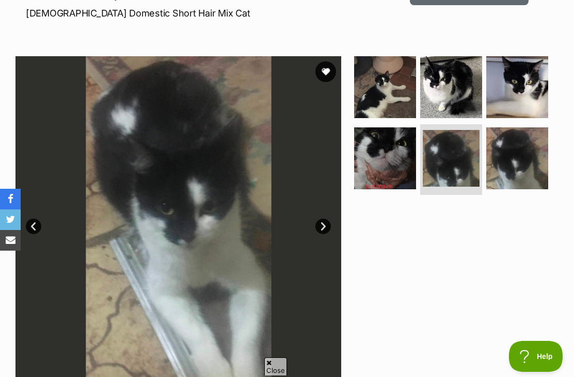
click at [514, 141] on img at bounding box center [517, 158] width 62 height 62
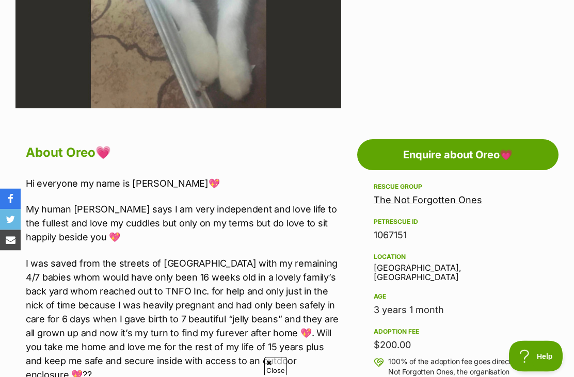
scroll to position [400, 0]
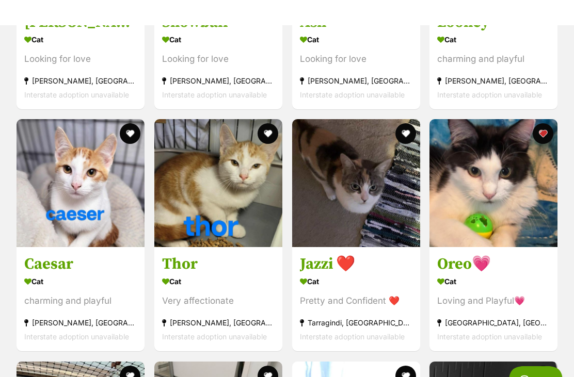
scroll to position [1289, 0]
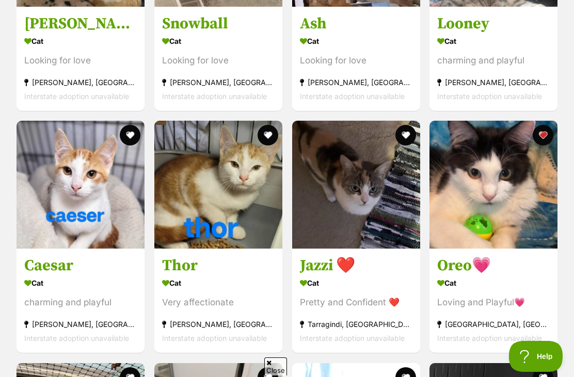
click at [504, 151] on img at bounding box center [493, 185] width 128 height 128
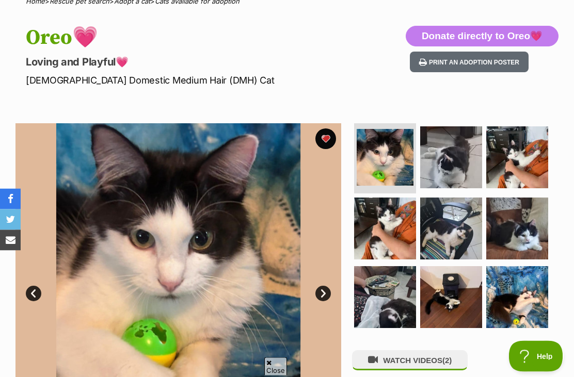
scroll to position [91, 0]
click at [495, 132] on img at bounding box center [517, 157] width 62 height 62
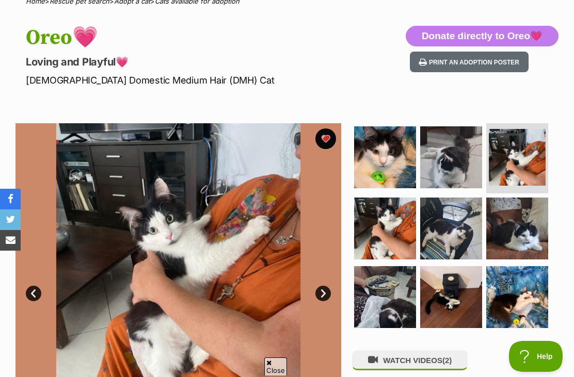
click at [469, 160] on img at bounding box center [451, 157] width 62 height 62
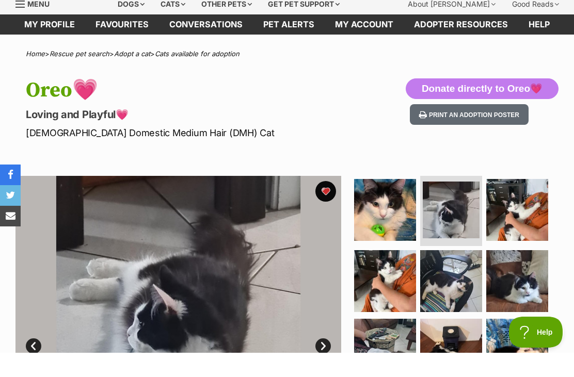
scroll to position [49, 0]
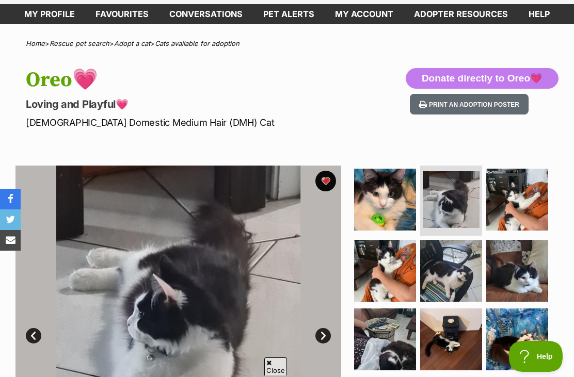
click at [409, 208] on img at bounding box center [385, 200] width 62 height 62
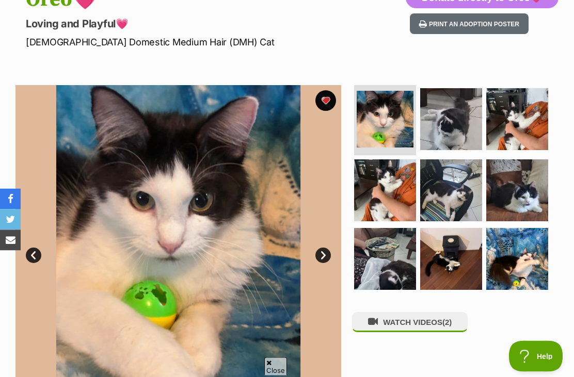
scroll to position [129, 0]
click at [470, 176] on img at bounding box center [451, 190] width 62 height 62
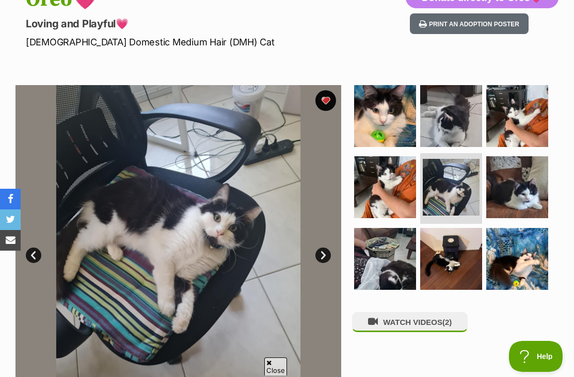
click at [531, 183] on img at bounding box center [517, 187] width 62 height 62
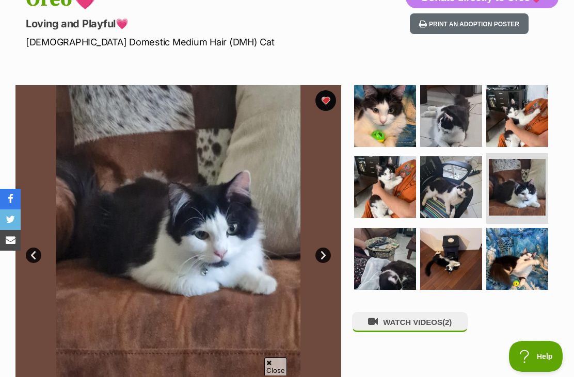
click at [466, 199] on img at bounding box center [451, 187] width 62 height 62
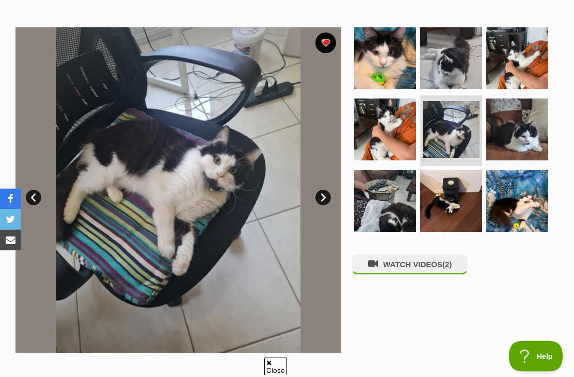
scroll to position [187, 0]
click at [456, 149] on img at bounding box center [451, 129] width 57 height 57
click at [529, 144] on img at bounding box center [517, 130] width 62 height 62
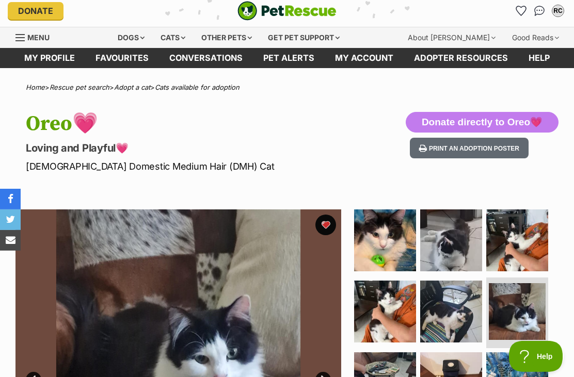
scroll to position [7, 0]
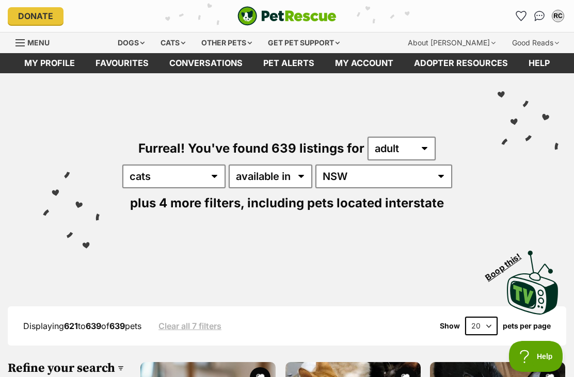
click at [521, 14] on icon "Favourites" at bounding box center [521, 15] width 10 height 9
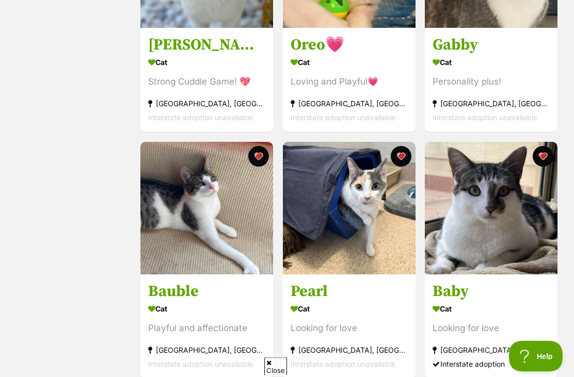
scroll to position [316, 0]
click at [387, 184] on img at bounding box center [349, 208] width 133 height 133
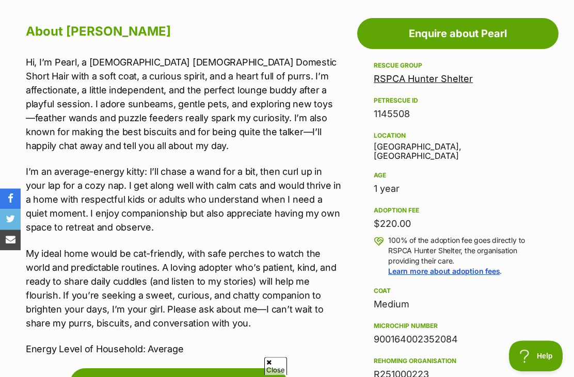
scroll to position [586, 0]
